Goal: Task Accomplishment & Management: Book appointment/travel/reservation

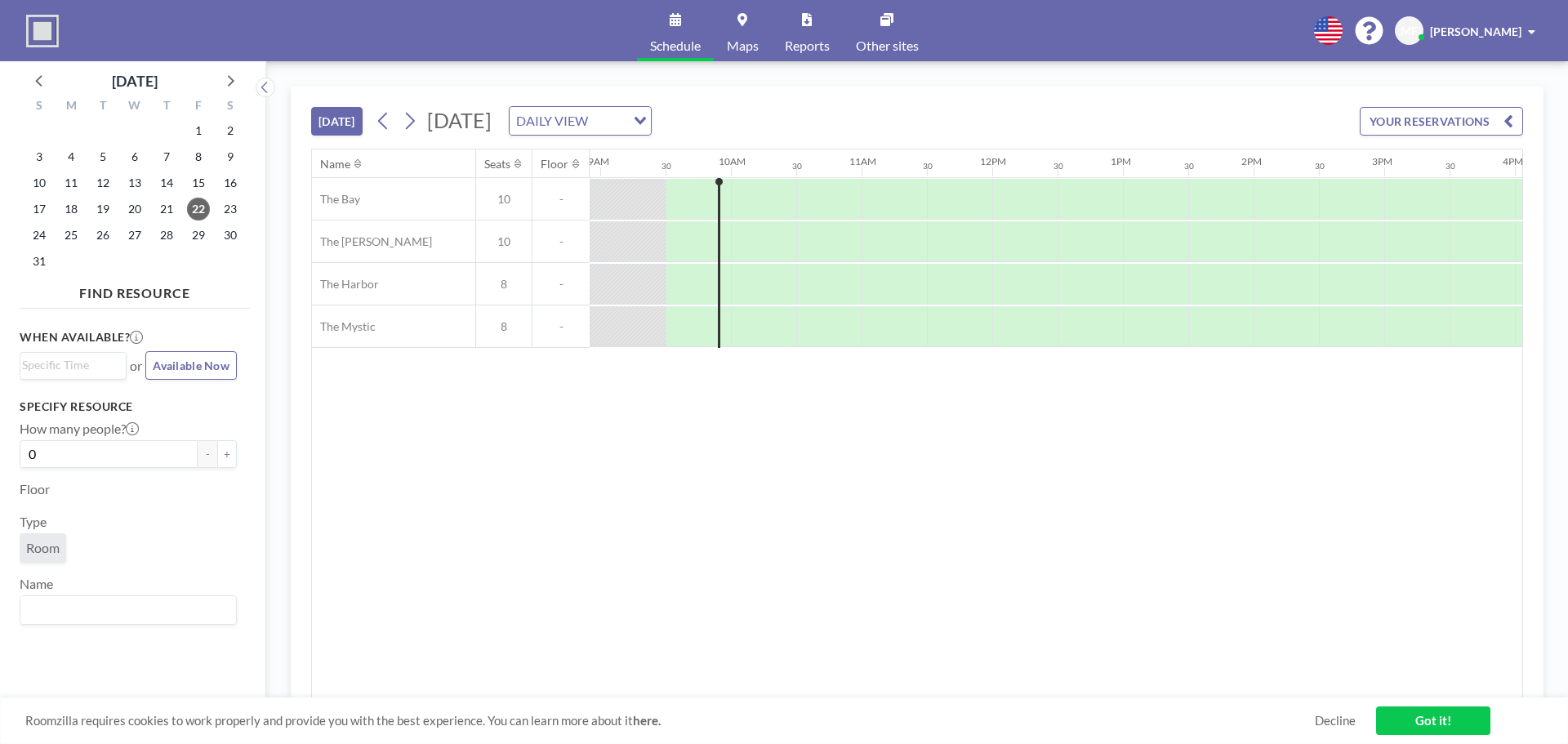
scroll to position [0, 1176]
click at [103, 234] on span "26" at bounding box center [102, 235] width 23 height 23
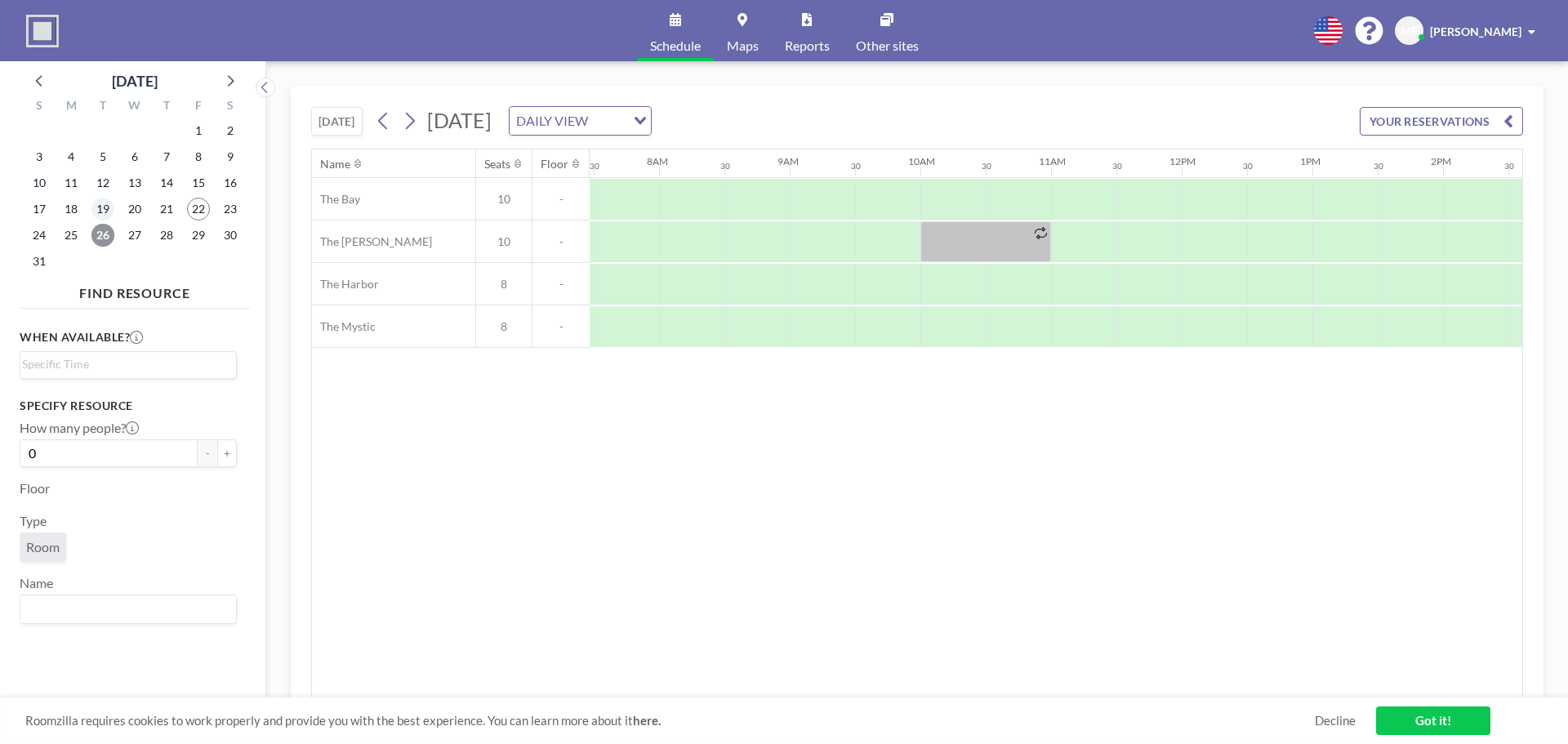
scroll to position [0, 980]
click at [235, 79] on icon at bounding box center [229, 80] width 21 height 21
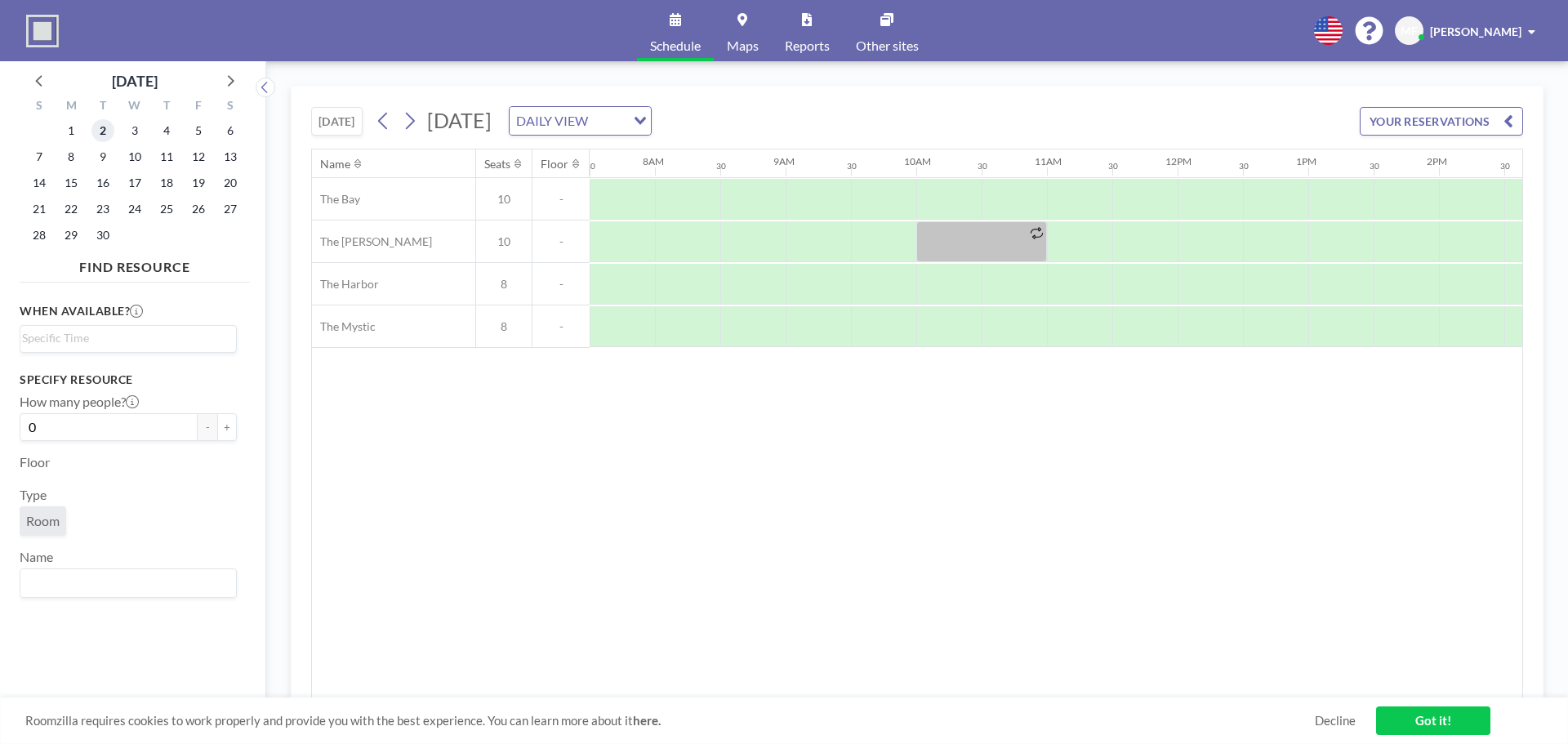
click at [108, 131] on span "2" at bounding box center [102, 130] width 23 height 23
click at [1078, 243] on div at bounding box center [1079, 241] width 65 height 41
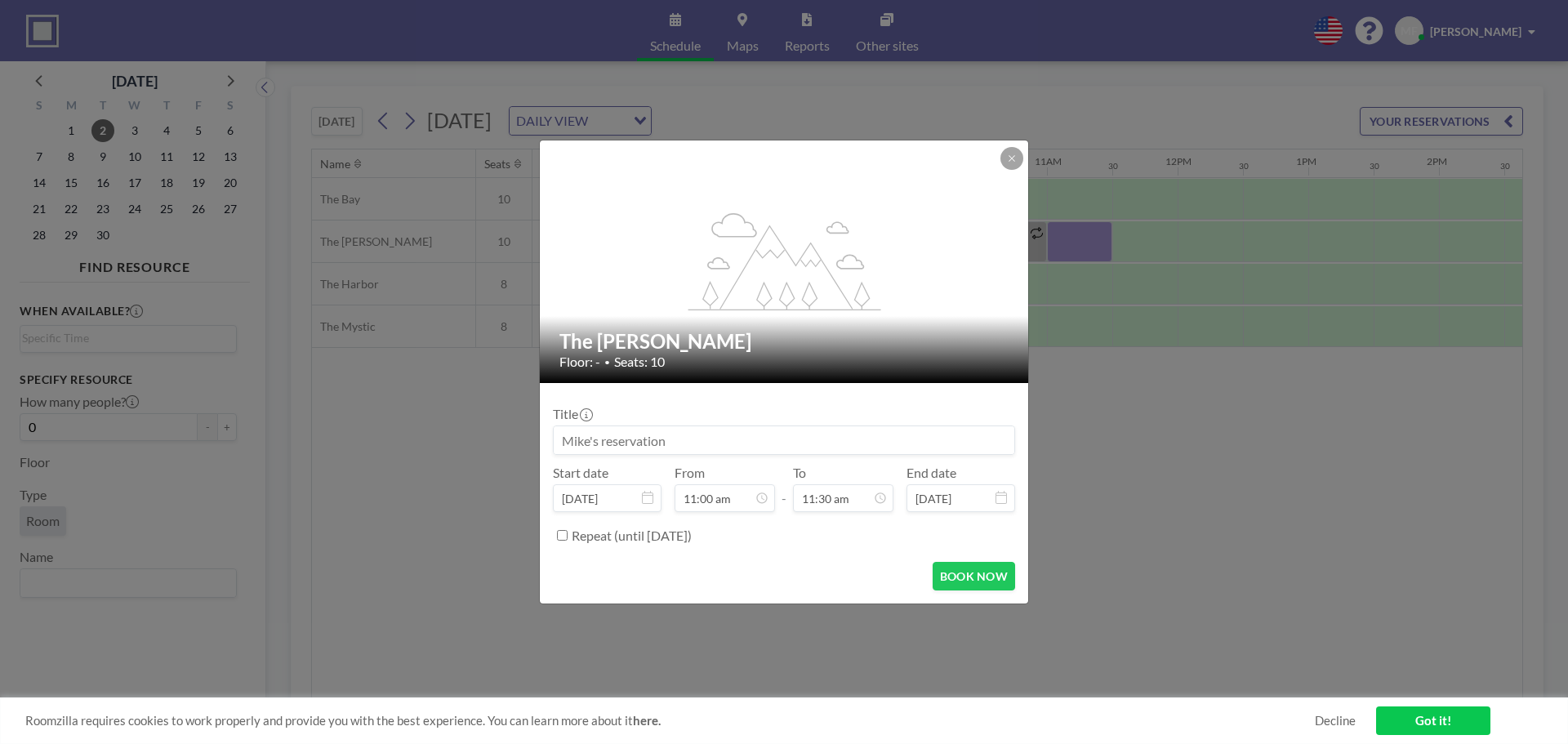
click at [565, 533] on input "Repeat (until [DATE])" at bounding box center [563, 536] width 11 height 11
checkbox input "true"
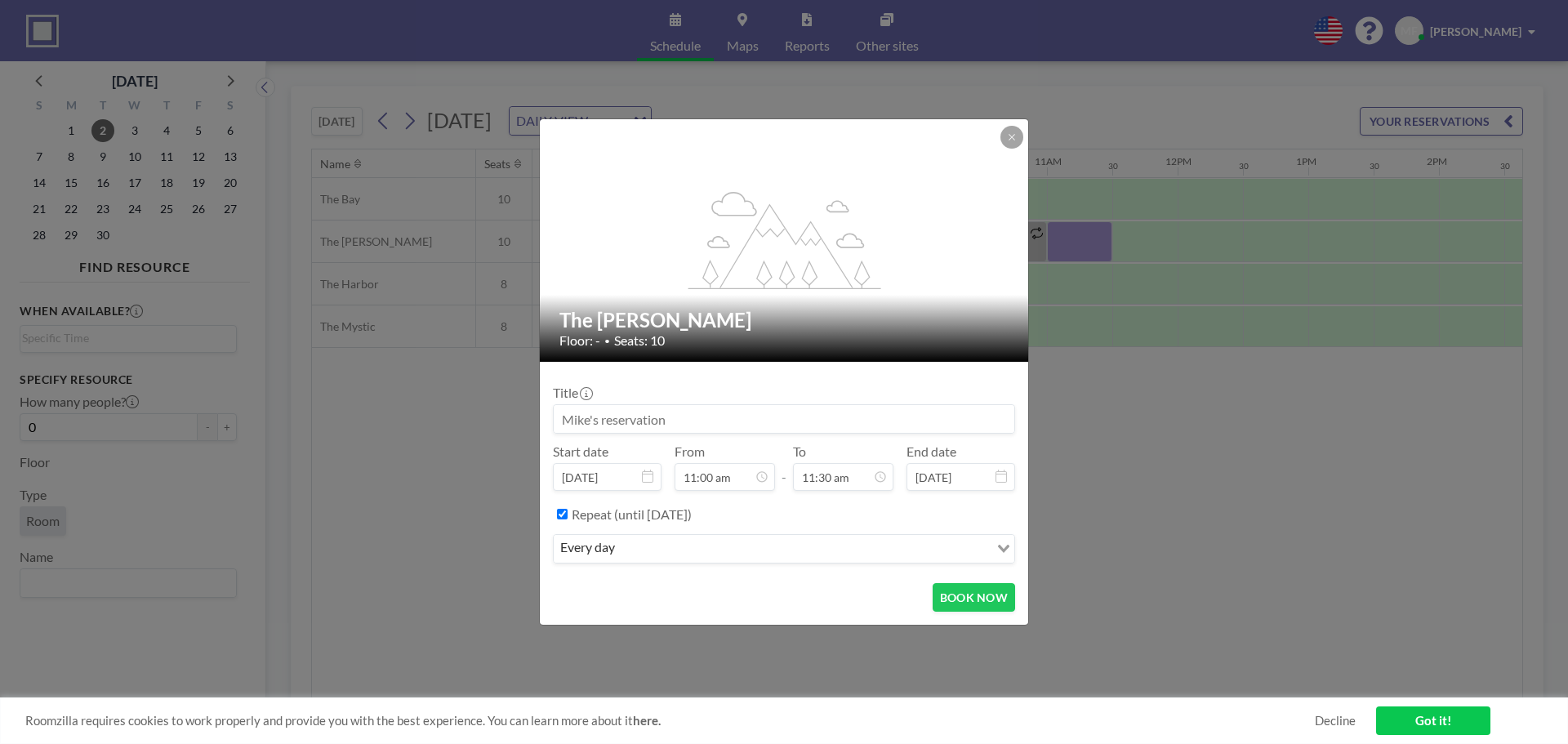
scroll to position [640, 0]
click at [653, 541] on input "Search for option" at bounding box center [775, 548] width 439 height 21
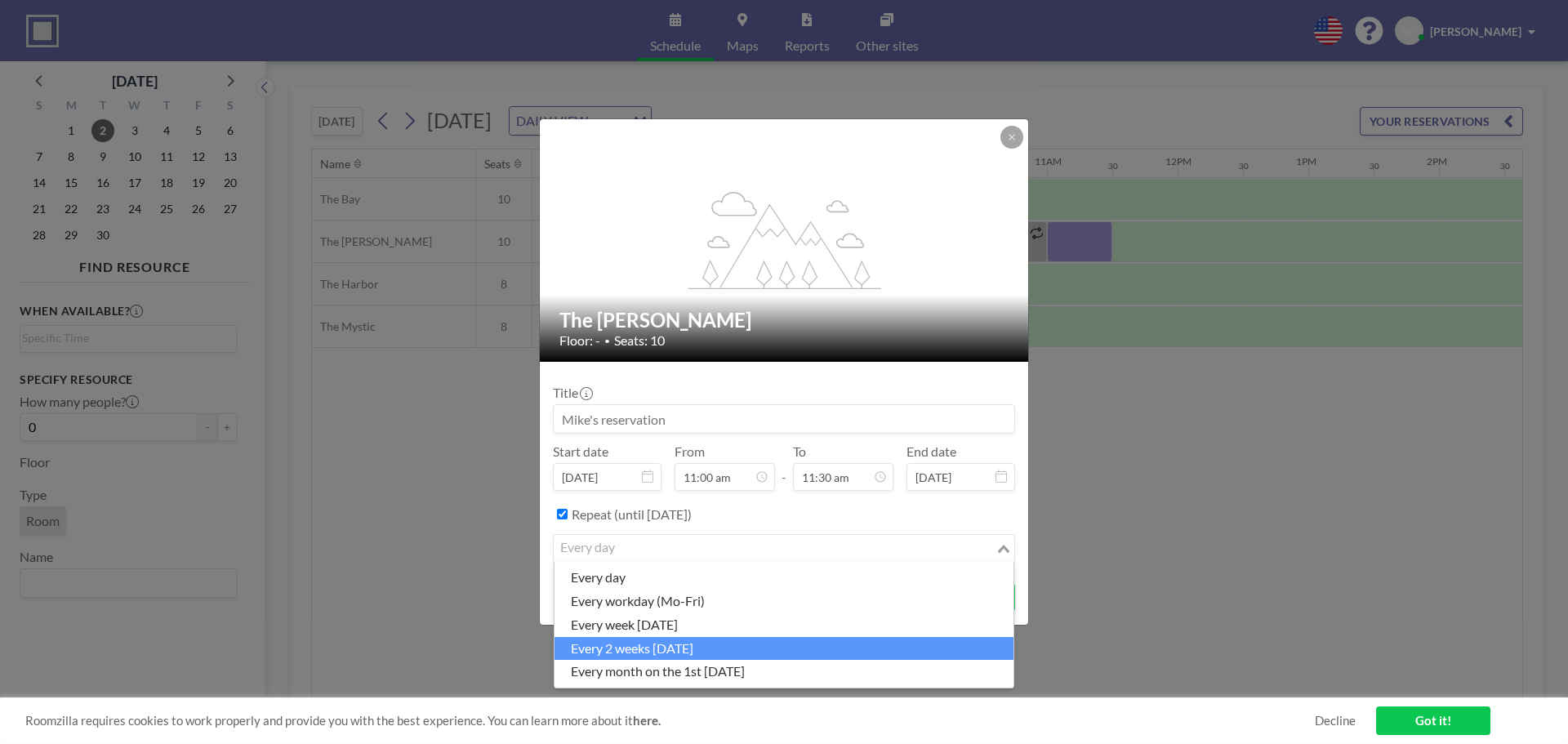
click at [685, 643] on li "every 2 weeks [DATE]" at bounding box center [784, 649] width 459 height 24
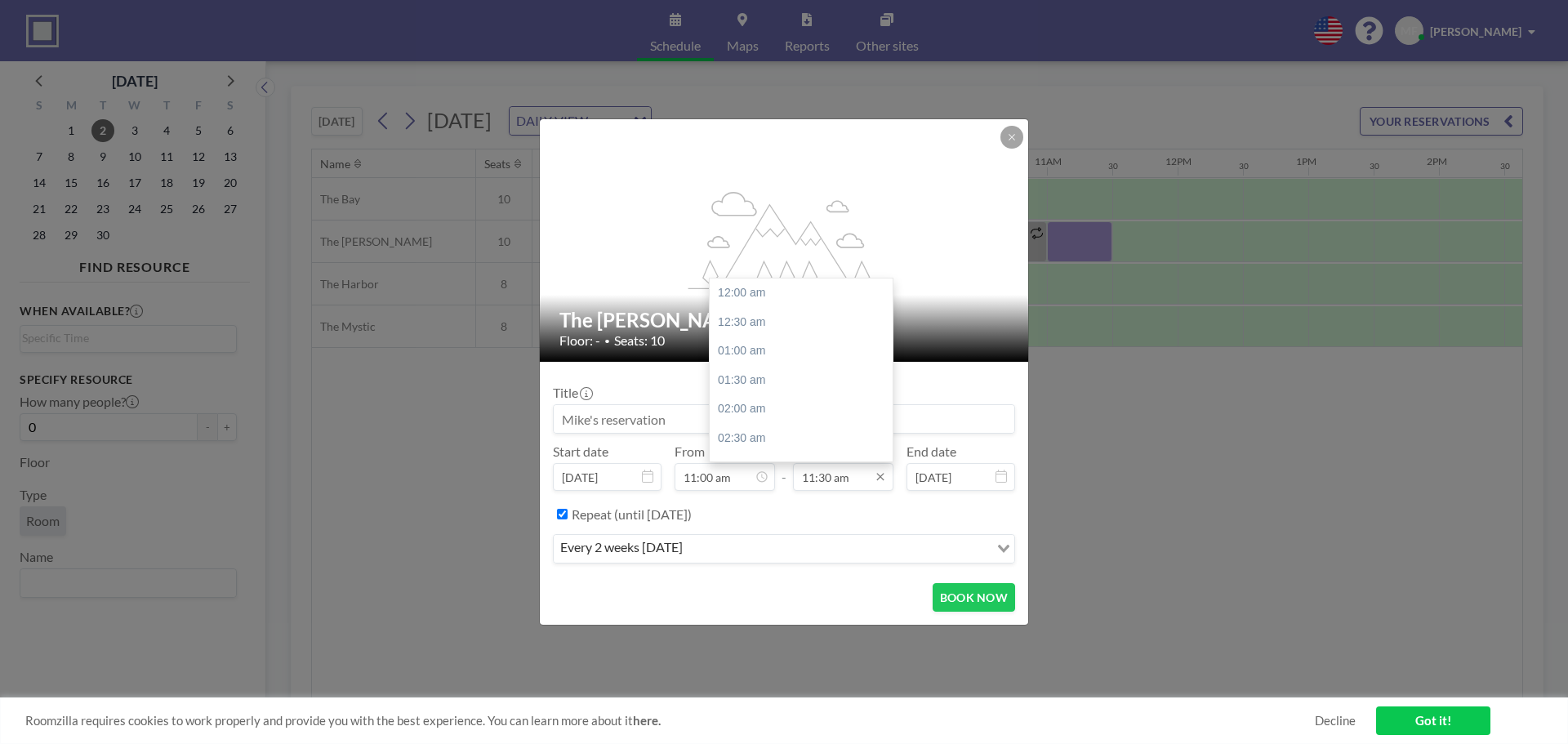
scroll to position [669, 0]
click at [844, 477] on input "11:30 am" at bounding box center [843, 477] width 101 height 28
click at [751, 316] on div "12:00 pm" at bounding box center [805, 322] width 191 height 29
type input "12:00 pm"
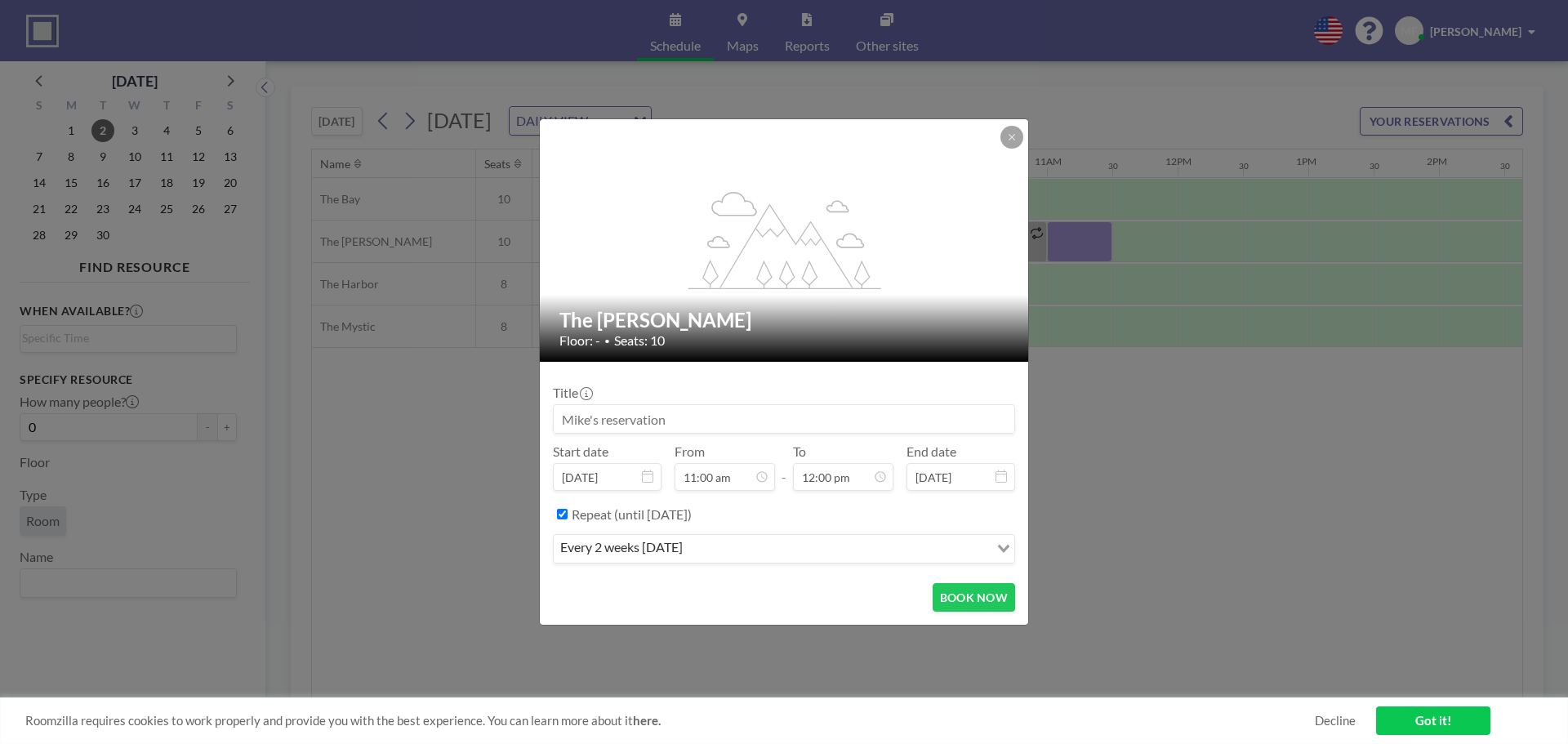
scroll to position [698, 0]
click at [823, 512] on div "Repeat (until [DATE])" at bounding box center [793, 514] width 443 height 27
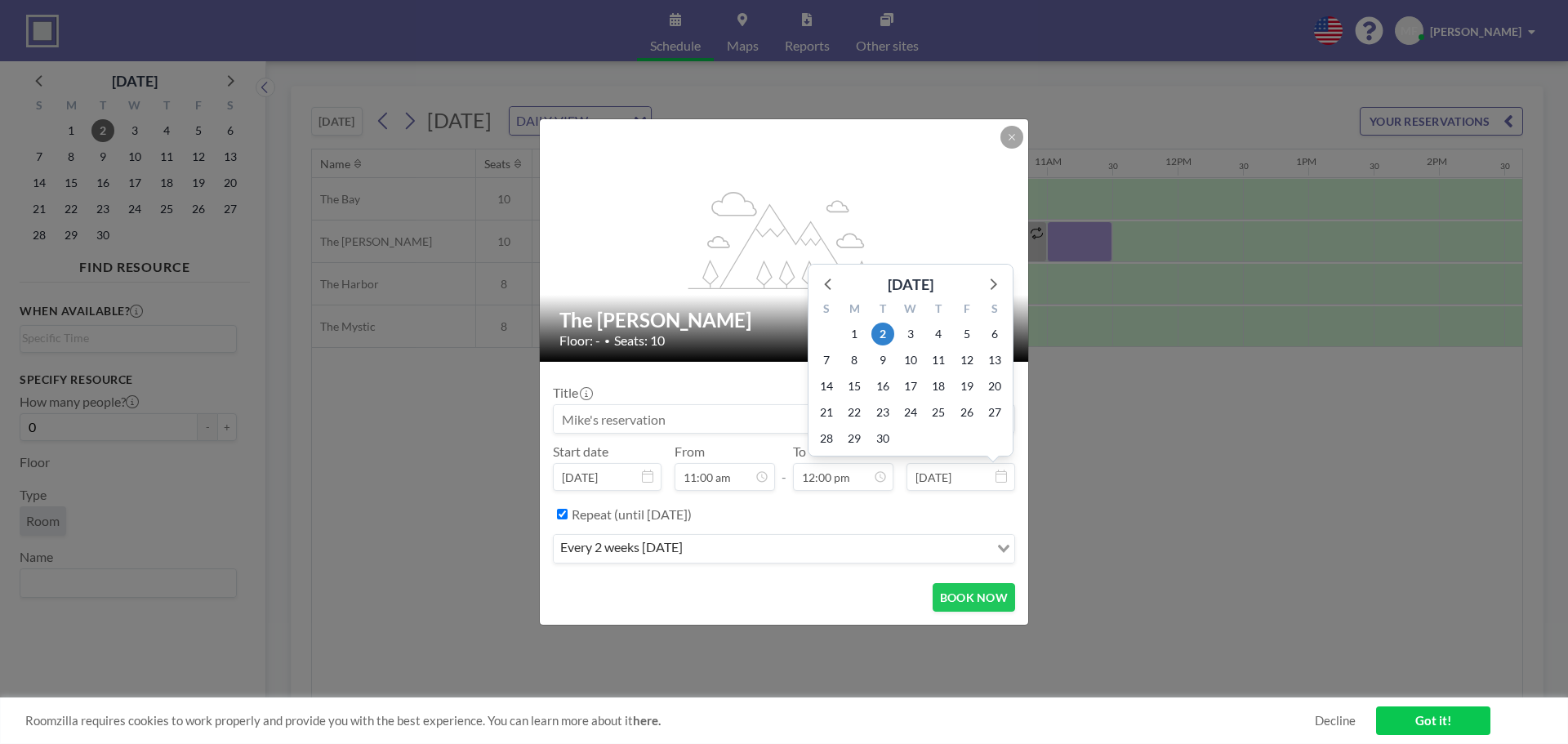
click at [740, 375] on div "Title Start date [DATE] From 11:00 am - To 12:00 pm End date [DATE] [DATE] S M …" at bounding box center [784, 472] width 462 height 195
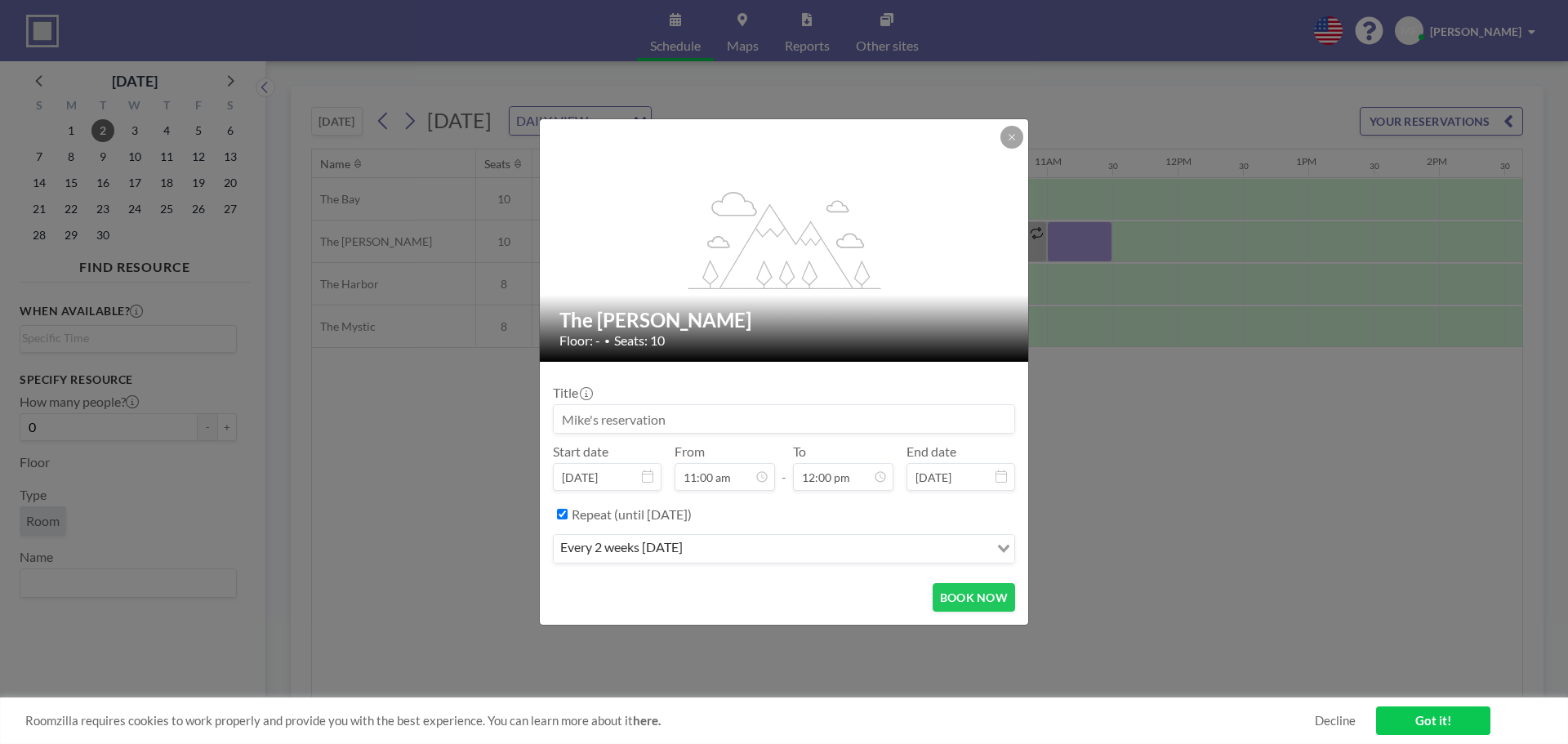
click at [664, 421] on input at bounding box center [784, 419] width 460 height 28
click at [711, 420] on input at bounding box center [784, 419] width 460 height 28
paste input "238 Main Operations Meeting"
type input "238 Main Operations Meeting"
click at [740, 384] on div "Title 238 Main Operations Meeting" at bounding box center [784, 409] width 462 height 49
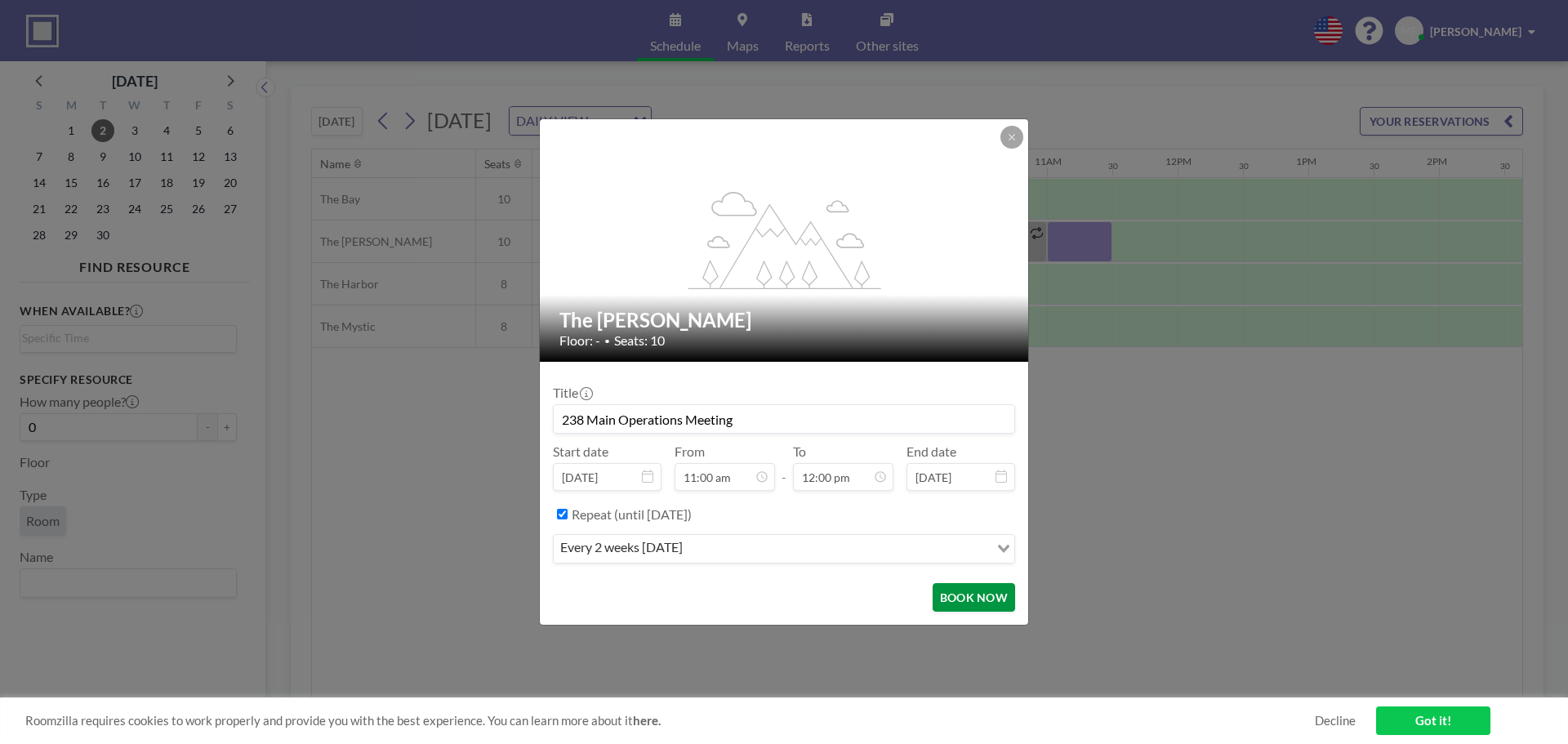
click at [966, 589] on button "BOOK NOW" at bounding box center [973, 597] width 82 height 29
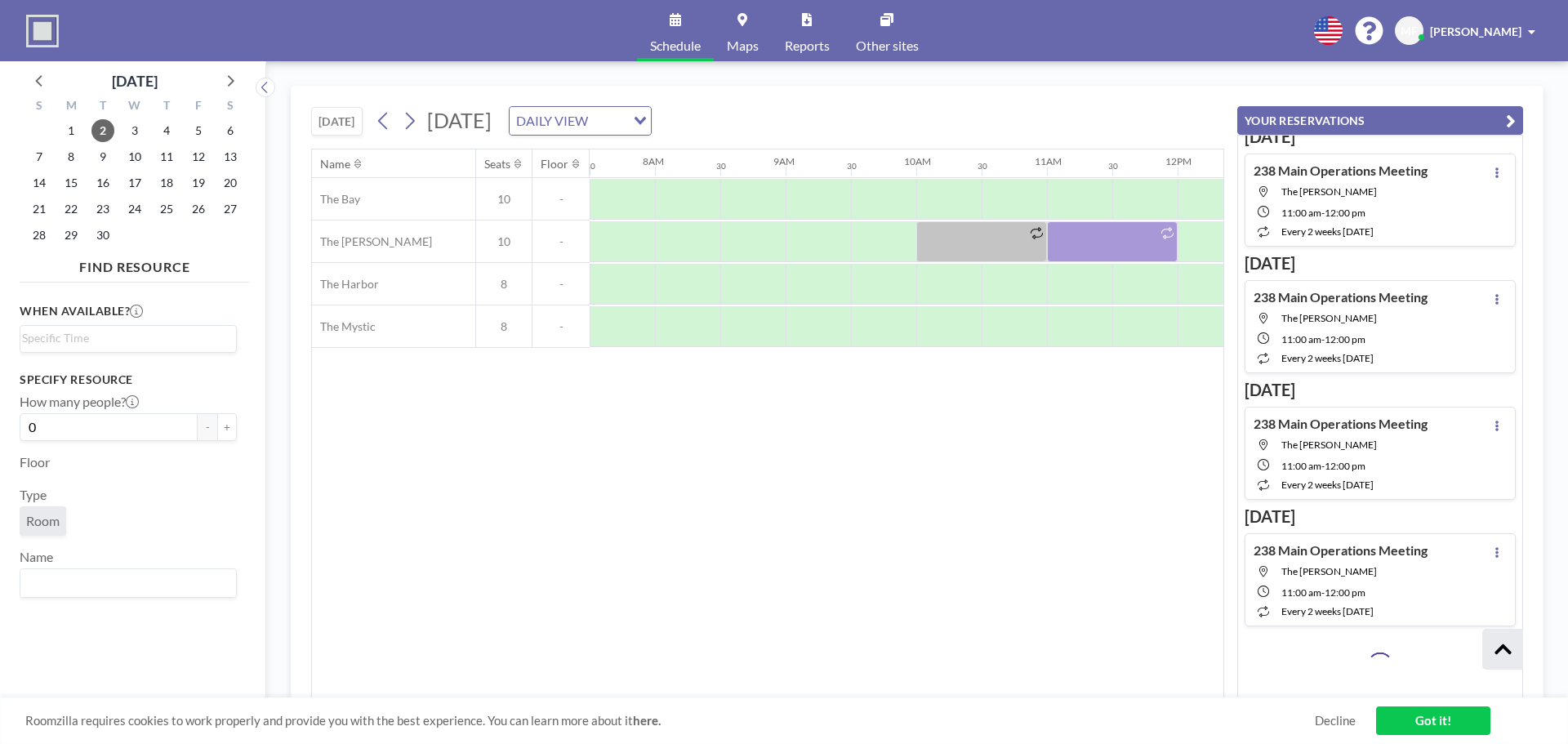
scroll to position [0, 0]
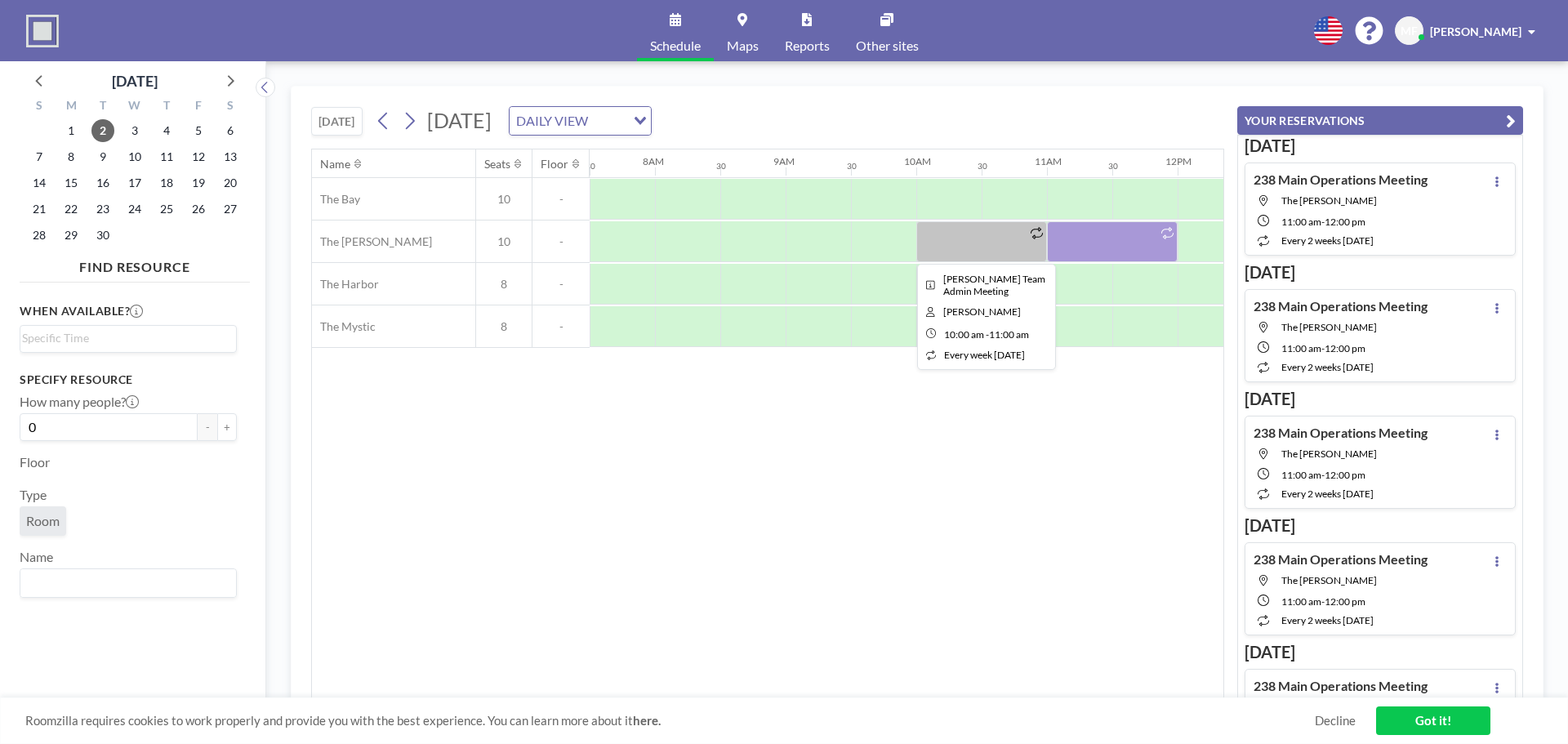
click at [949, 243] on div at bounding box center [982, 241] width 131 height 41
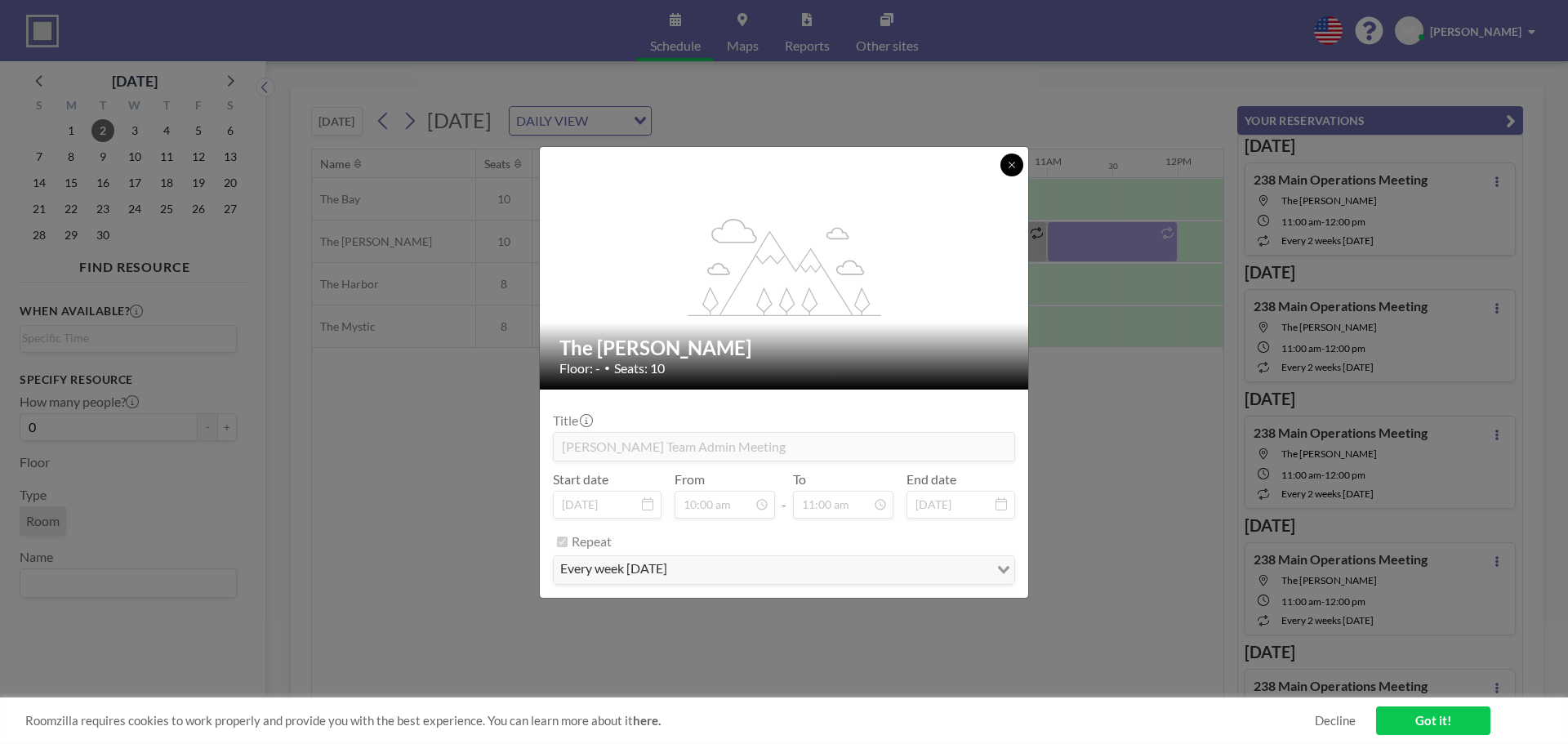
click at [1006, 159] on button at bounding box center [1011, 164] width 23 height 23
